Goal: Information Seeking & Learning: Learn about a topic

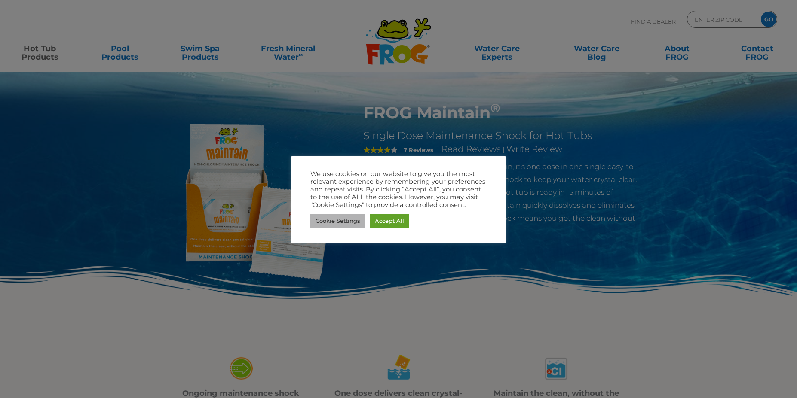
click at [339, 222] on link "Cookie Settings" at bounding box center [337, 220] width 55 height 13
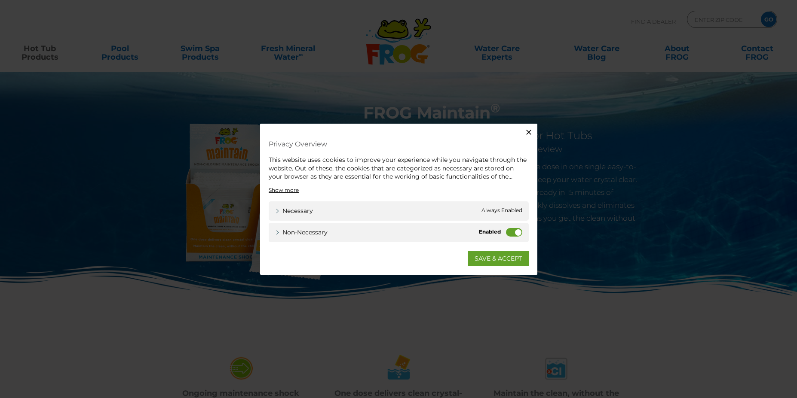
click at [511, 234] on label "Non-necessary" at bounding box center [514, 232] width 16 height 9
click at [0, 0] on input "Non-necessary" at bounding box center [0, 0] width 0 height 0
click at [500, 261] on link "SAVE & ACCEPT" at bounding box center [498, 258] width 61 height 15
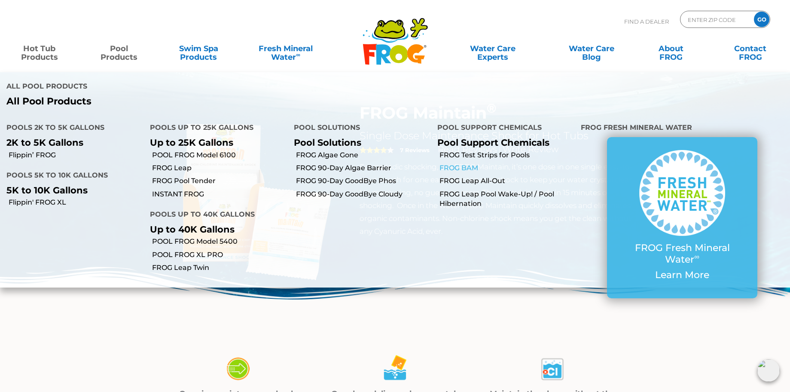
click at [462, 169] on link "FROG BAM" at bounding box center [507, 167] width 135 height 9
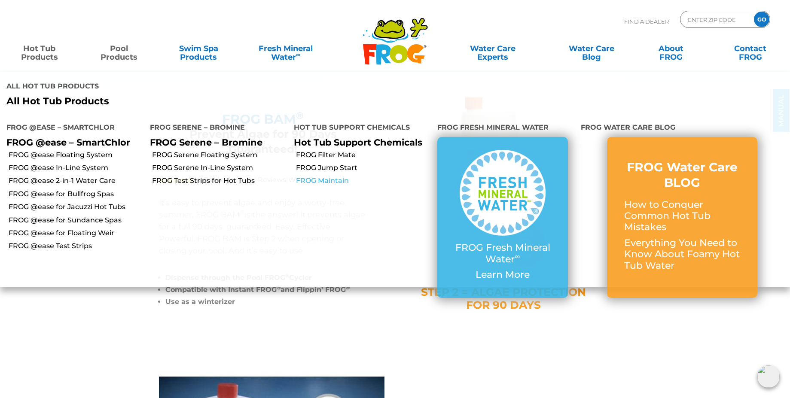
click at [334, 183] on link "FROG Maintain" at bounding box center [363, 180] width 135 height 9
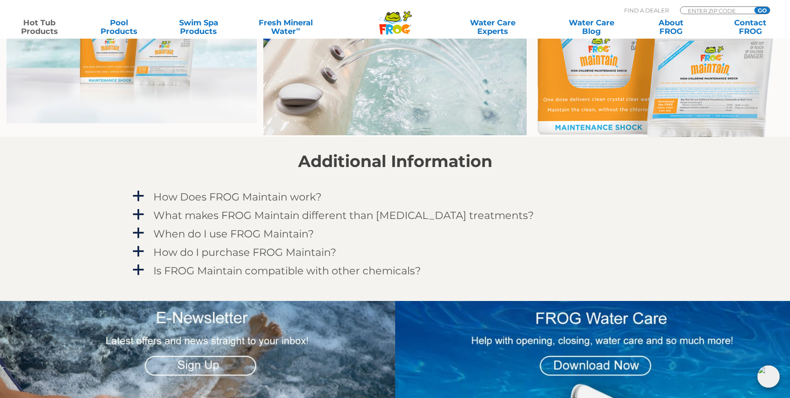
scroll to position [696, 0]
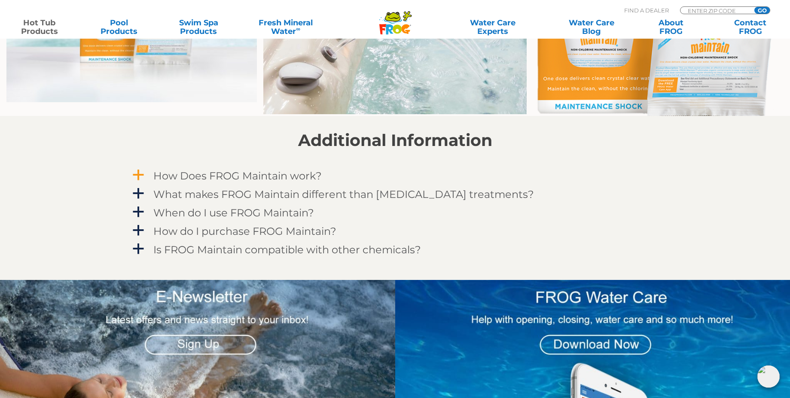
click at [140, 175] on span "a" at bounding box center [138, 175] width 13 height 13
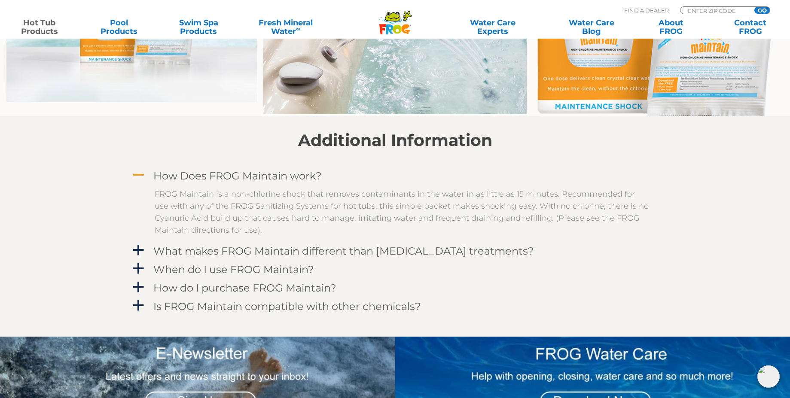
click at [140, 175] on span "A" at bounding box center [138, 175] width 13 height 13
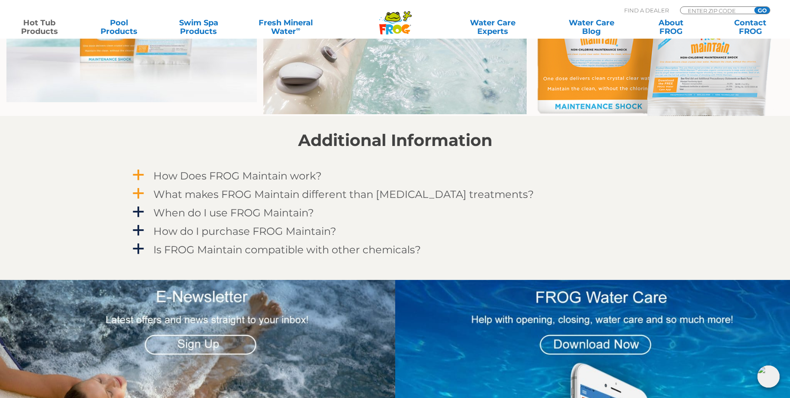
click at [143, 196] on span "a" at bounding box center [138, 193] width 13 height 13
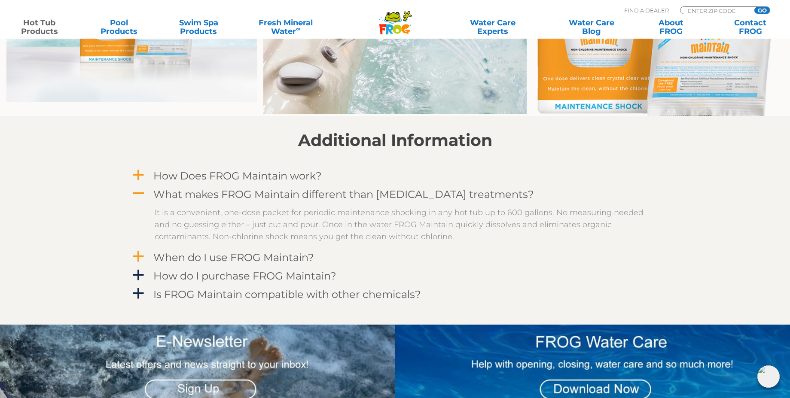
click at [137, 259] on span "a" at bounding box center [138, 257] width 13 height 13
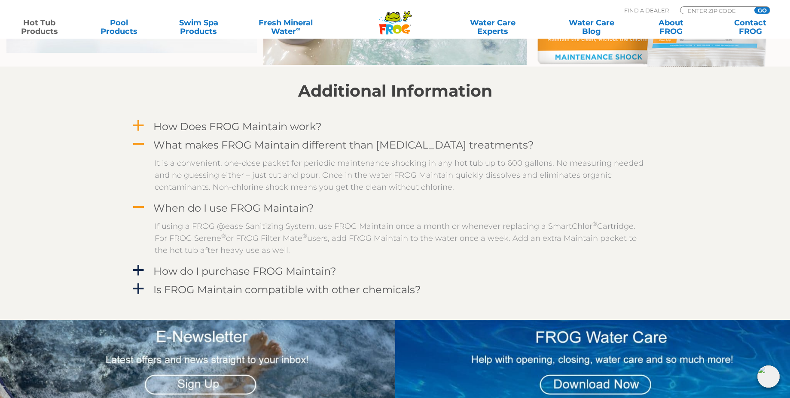
scroll to position [774, 0]
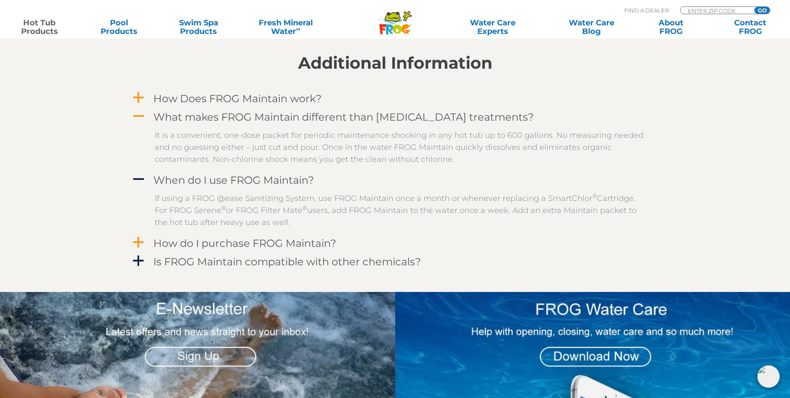
click at [135, 245] on span "a" at bounding box center [138, 242] width 13 height 13
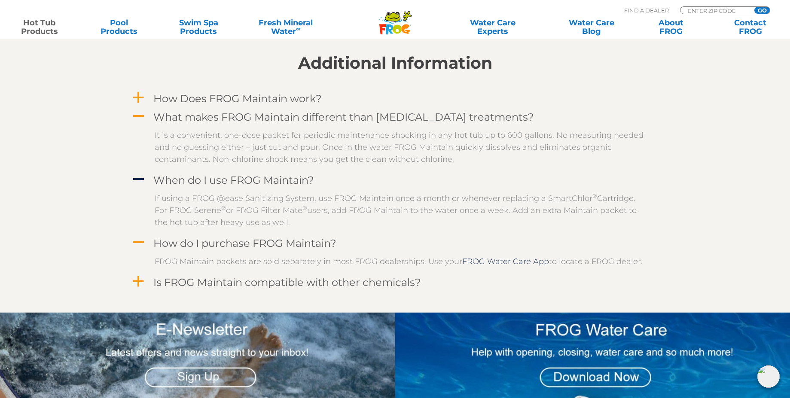
click at [135, 284] on span "a" at bounding box center [138, 281] width 13 height 13
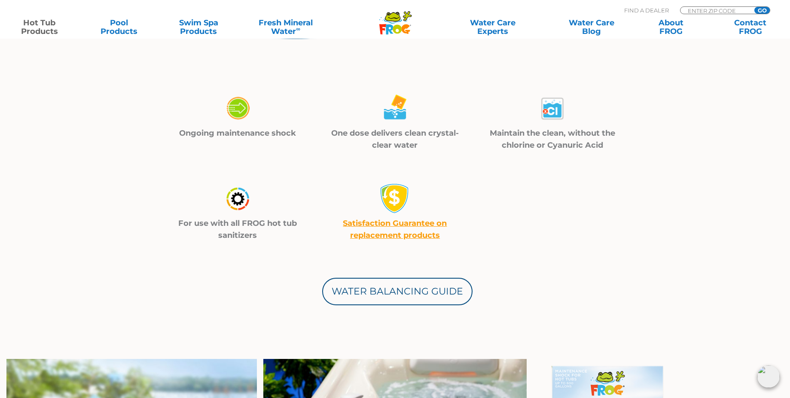
scroll to position [232, 0]
